Goal: Find specific page/section: Find specific page/section

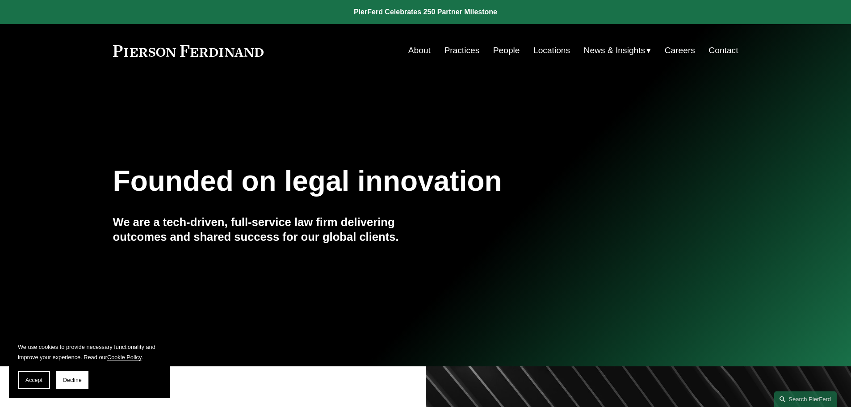
click at [498, 50] on link "People" at bounding box center [506, 50] width 27 height 17
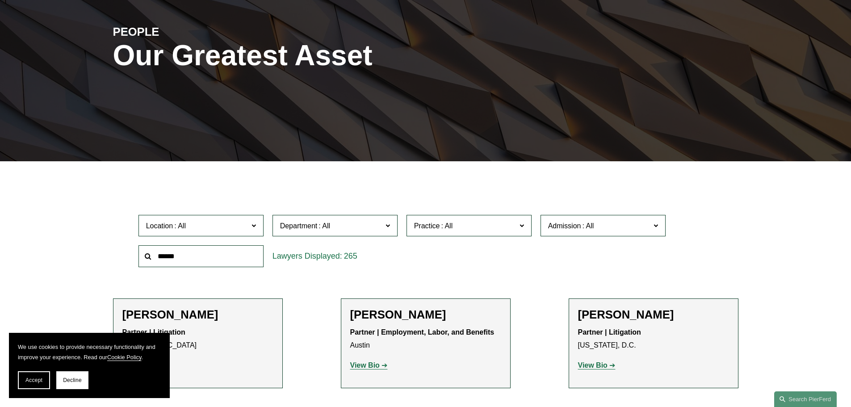
scroll to position [146, 0]
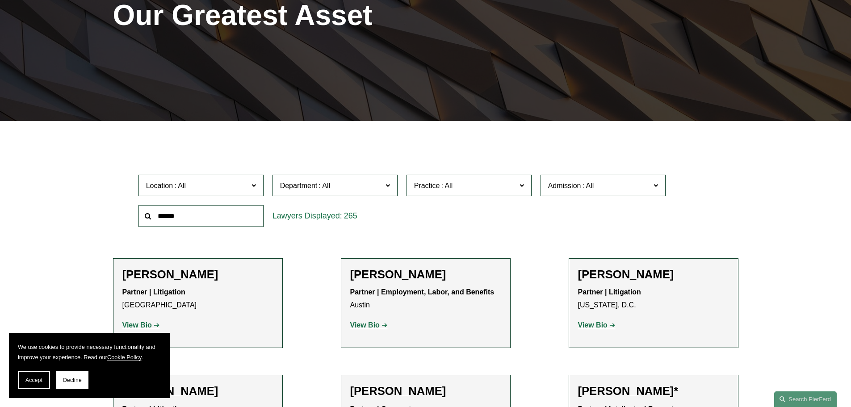
click at [207, 214] on input "text" at bounding box center [200, 216] width 125 height 22
type input "***"
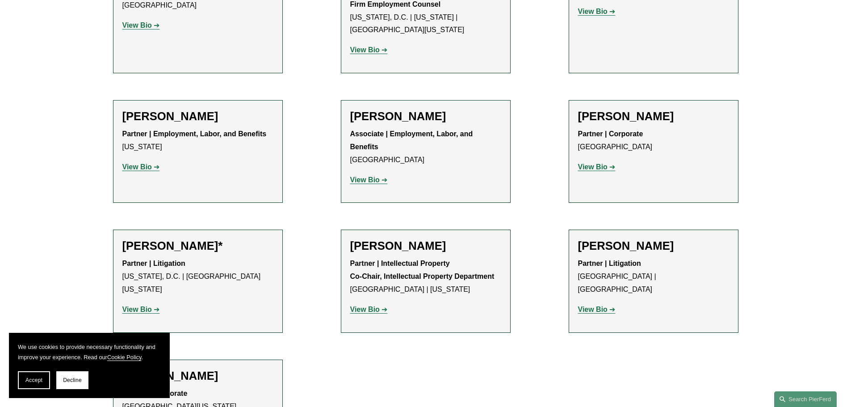
scroll to position [601, 0]
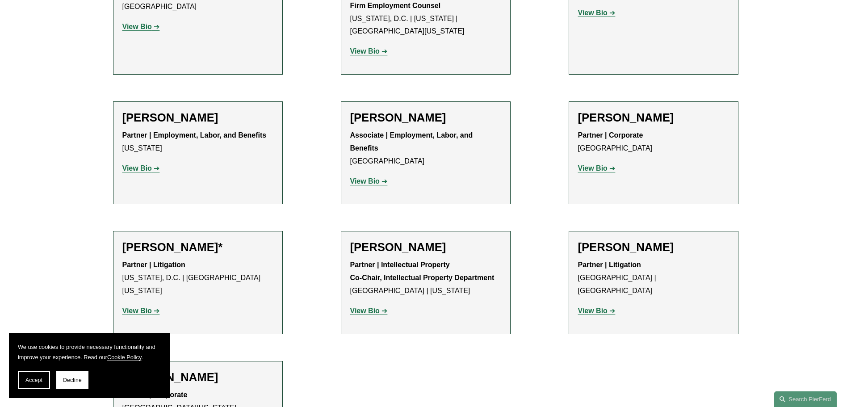
click at [592, 170] on strong "View Bio" at bounding box center [592, 168] width 29 height 8
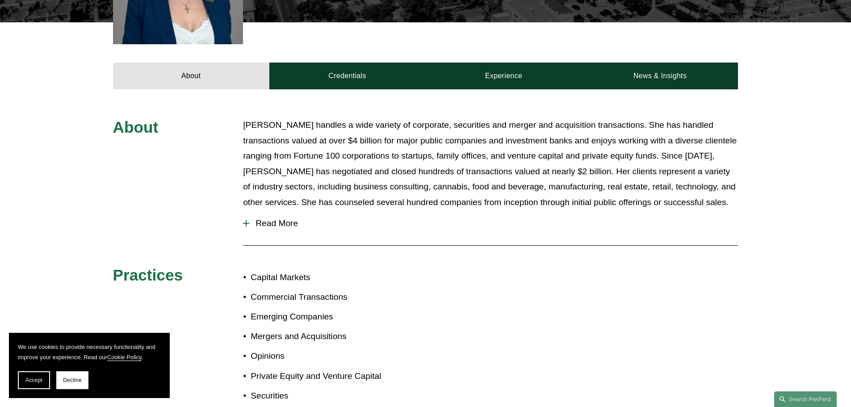
scroll to position [294, 0]
